Goal: Task Accomplishment & Management: Use online tool/utility

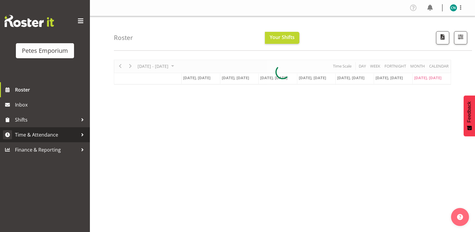
click at [51, 134] on span "Time & Attendance" at bounding box center [46, 134] width 63 height 9
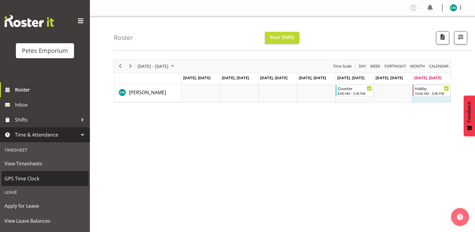
click at [27, 179] on span "GPS Time Clock" at bounding box center [44, 178] width 81 height 9
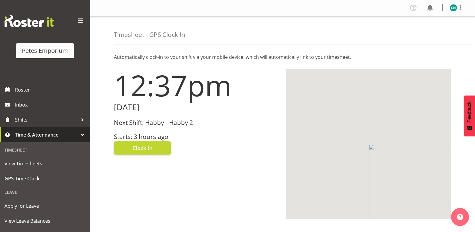
click at [150, 133] on h3 "Starts: 3 hours ago" at bounding box center [196, 136] width 165 height 7
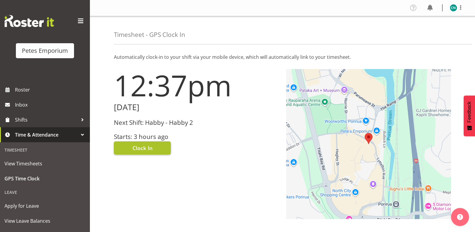
click at [157, 147] on button "Clock In" at bounding box center [142, 147] width 57 height 13
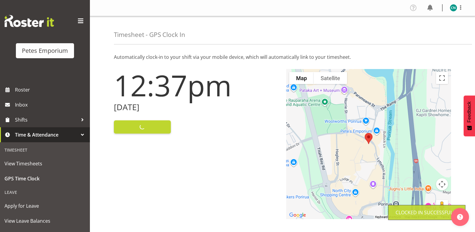
click at [456, 6] on img at bounding box center [453, 7] width 7 height 7
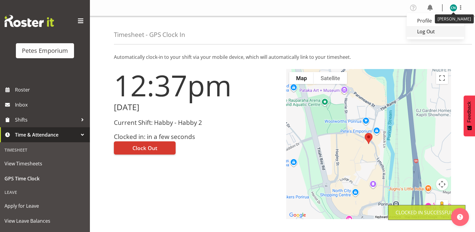
click at [424, 34] on link "Log Out" at bounding box center [436, 31] width 58 height 11
